Goal: Transaction & Acquisition: Book appointment/travel/reservation

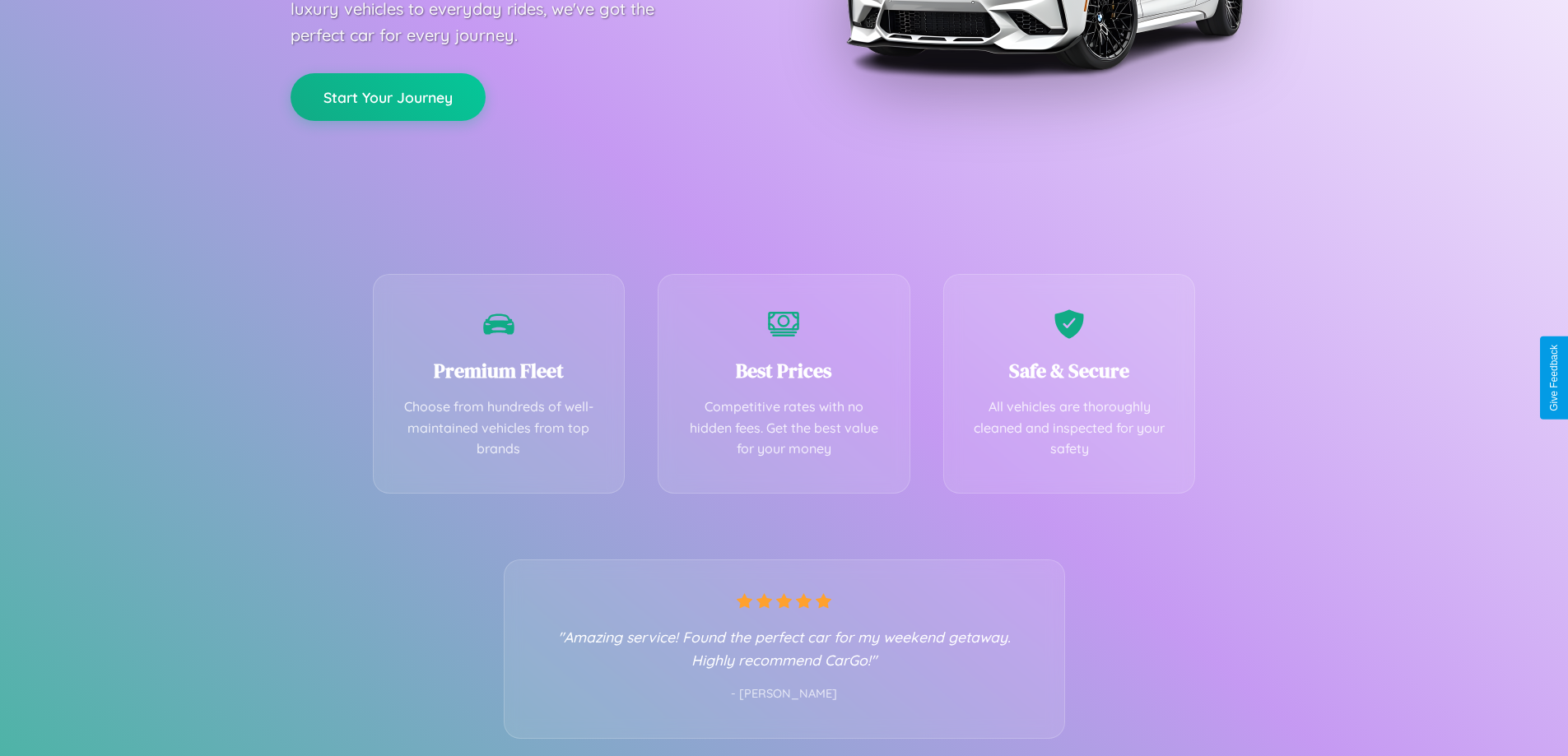
scroll to position [324, 0]
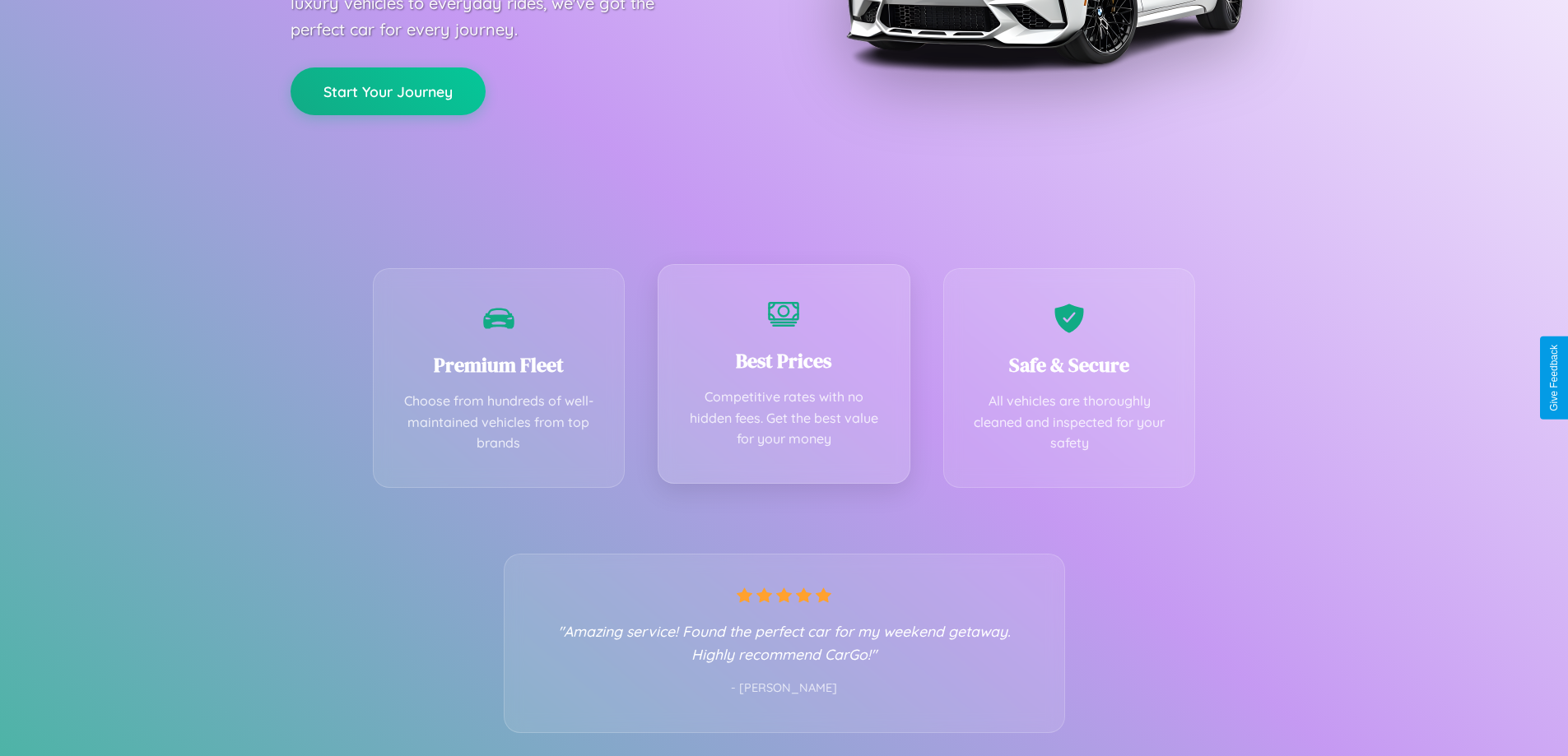
click at [783, 378] on div "Best Prices Competitive rates with no hidden fees. Get the best value for your …" at bounding box center [784, 373] width 252 height 219
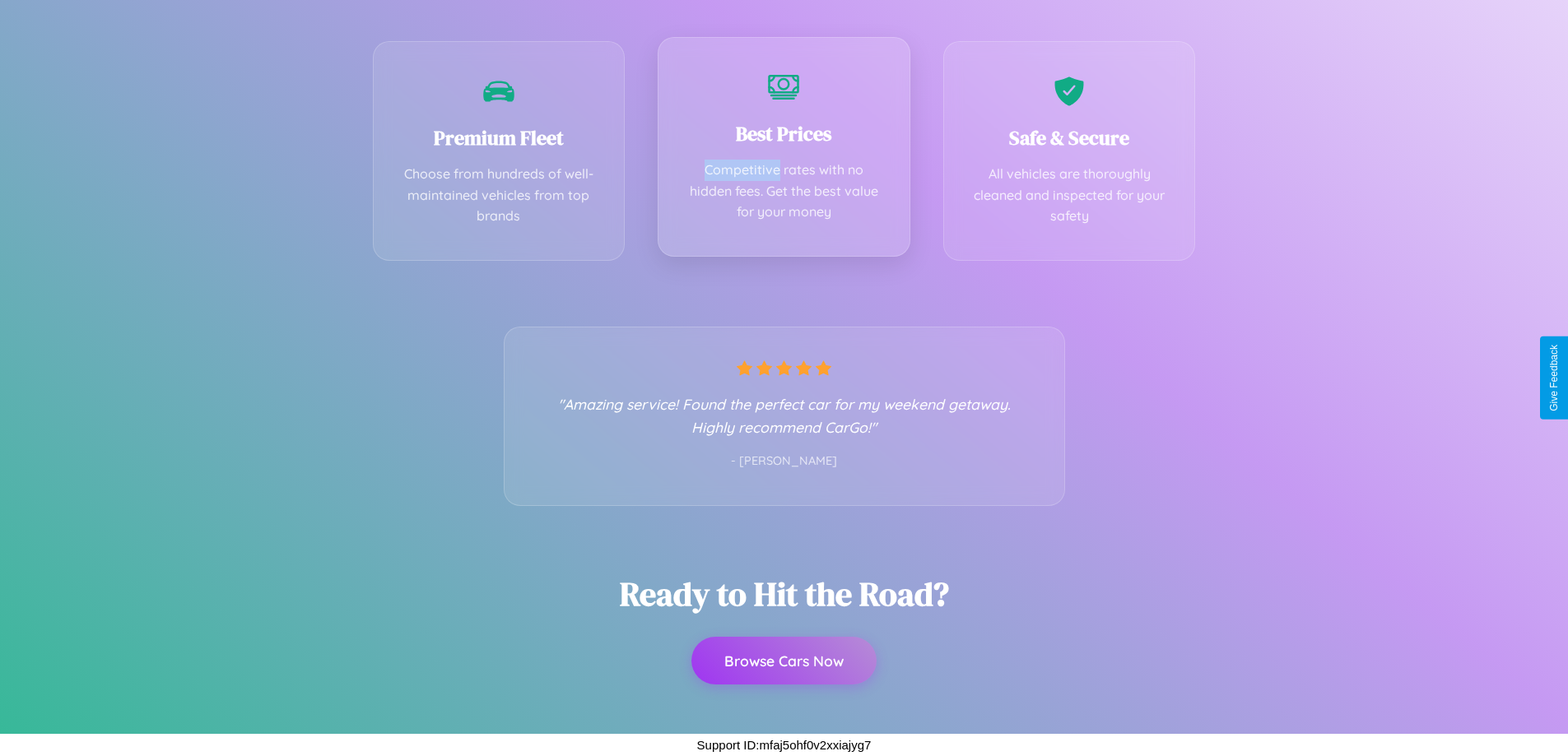
scroll to position [0, 0]
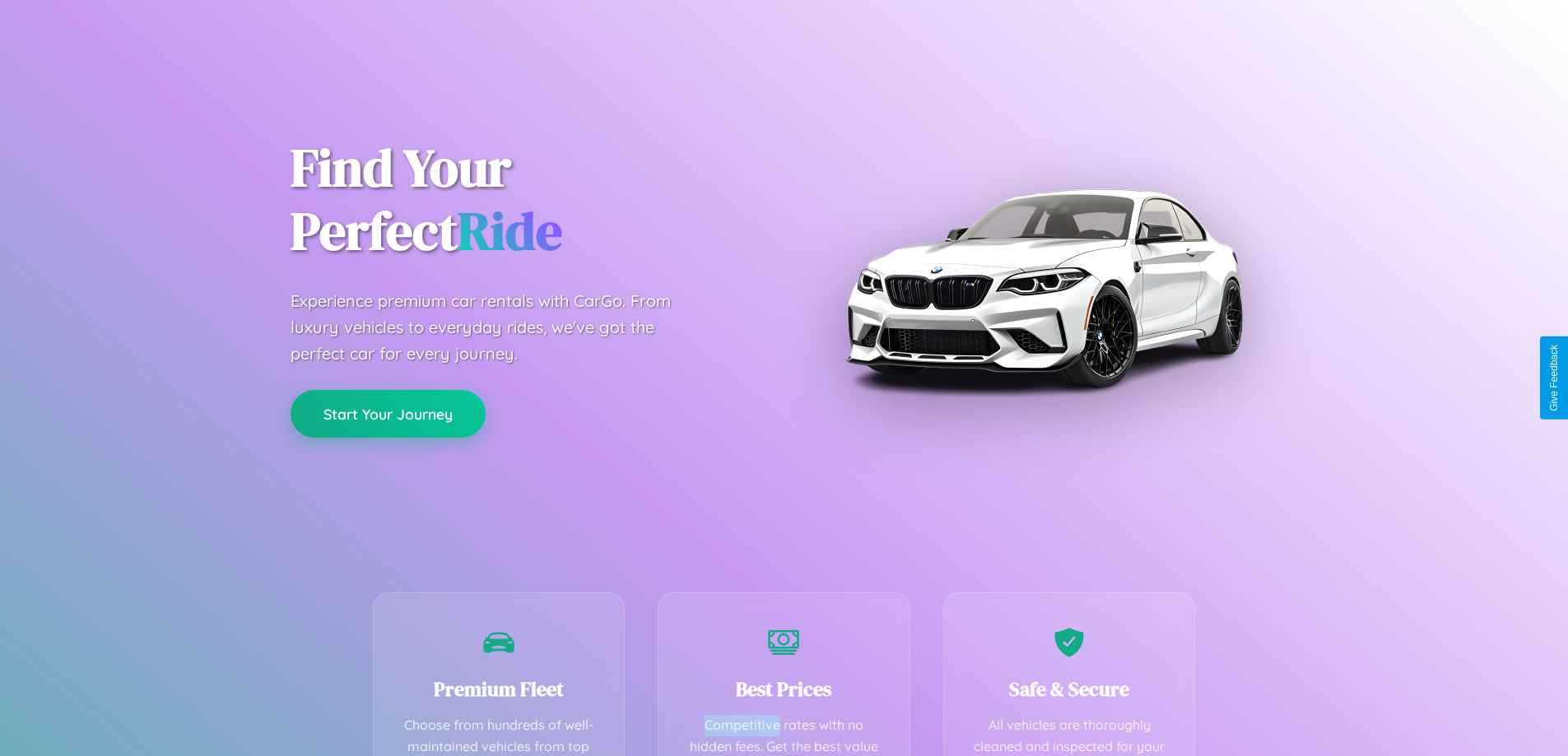
click at [388, 414] on button "Start Your Journey" at bounding box center [388, 414] width 195 height 48
click at [388, 413] on button "Start Your Journey" at bounding box center [388, 414] width 195 height 48
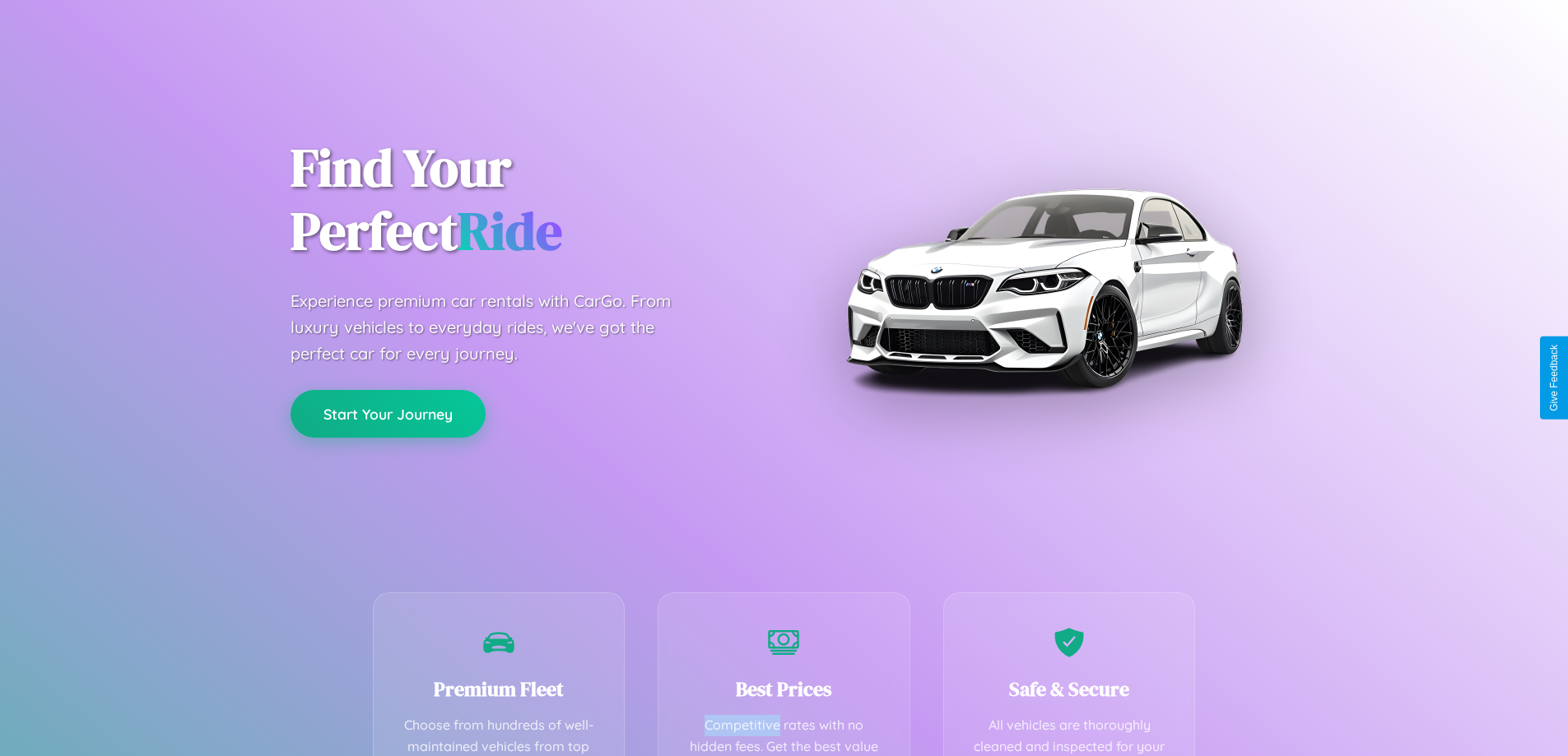
click at [388, 413] on button "Start Your Journey" at bounding box center [388, 414] width 195 height 48
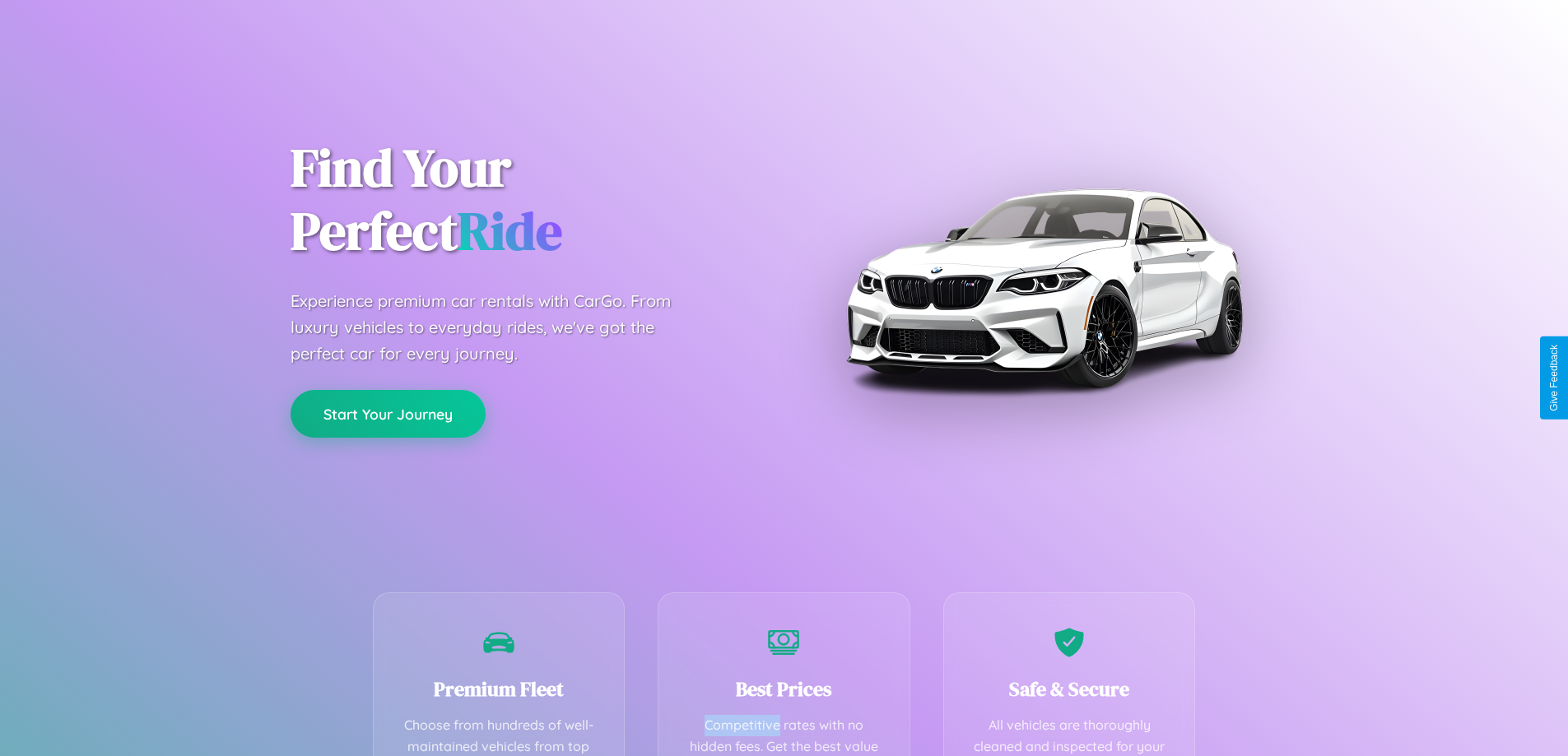
click at [388, 413] on button "Start Your Journey" at bounding box center [388, 414] width 195 height 48
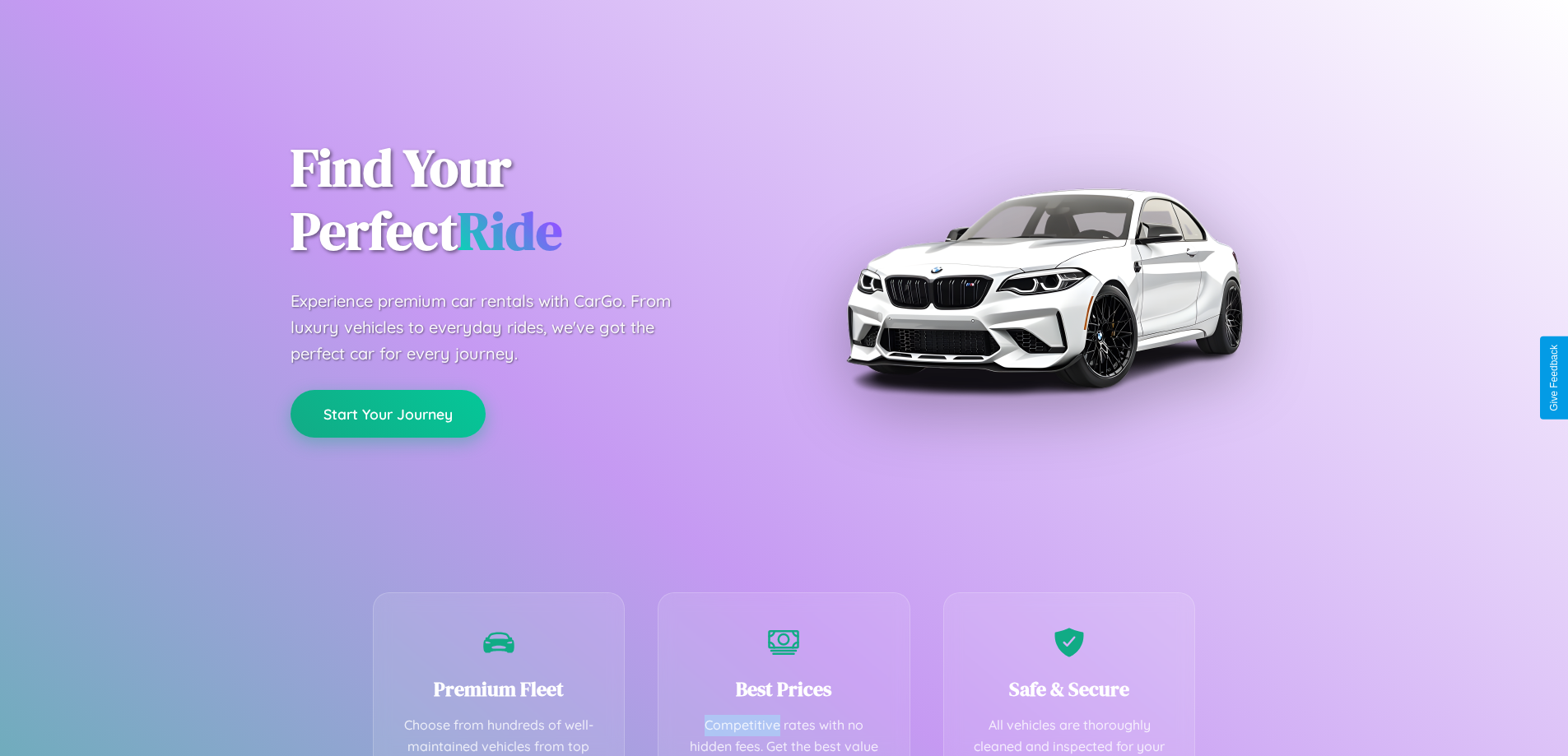
click at [388, 413] on button "Start Your Journey" at bounding box center [388, 414] width 195 height 48
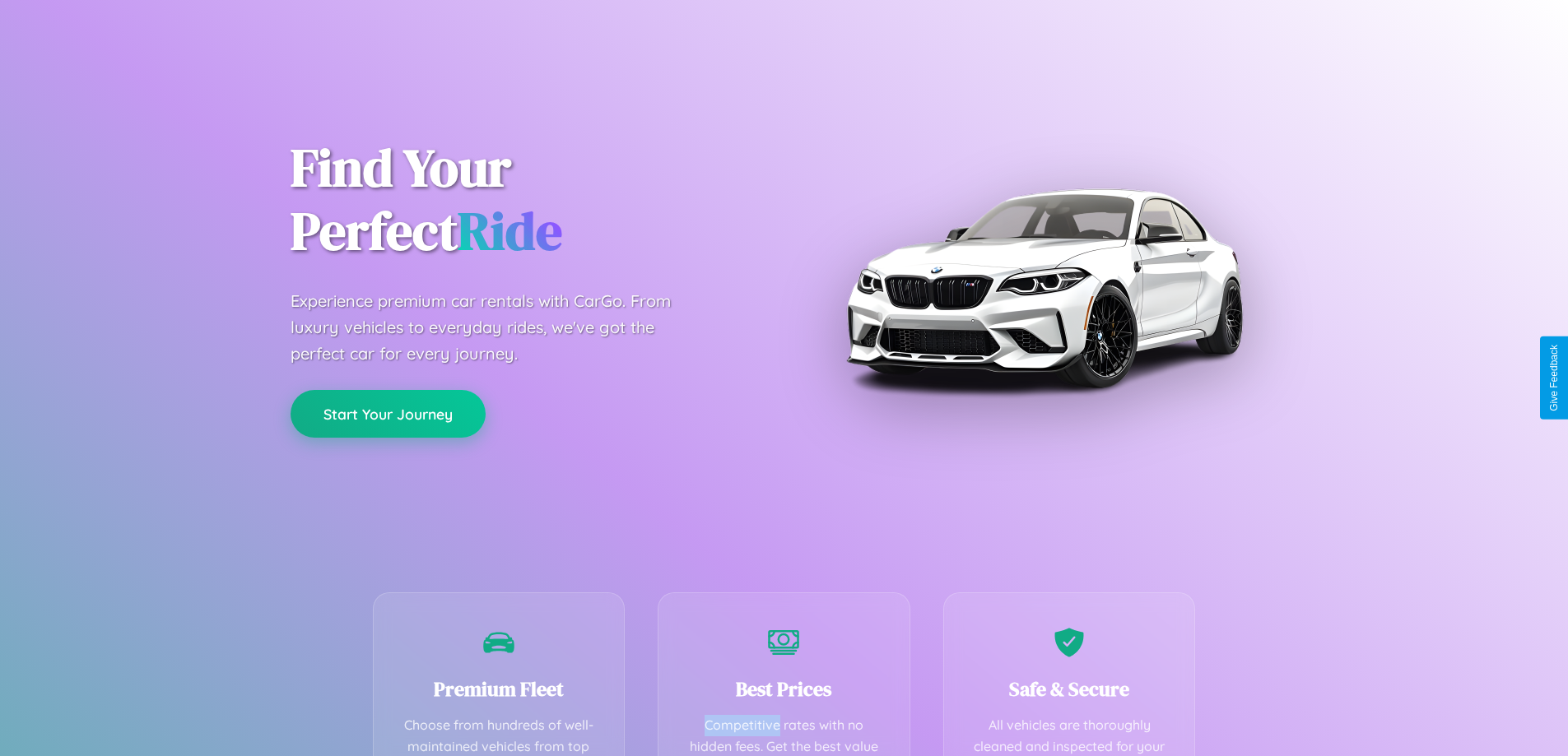
click at [388, 413] on button "Start Your Journey" at bounding box center [388, 414] width 195 height 48
